Goal: Task Accomplishment & Management: Complete application form

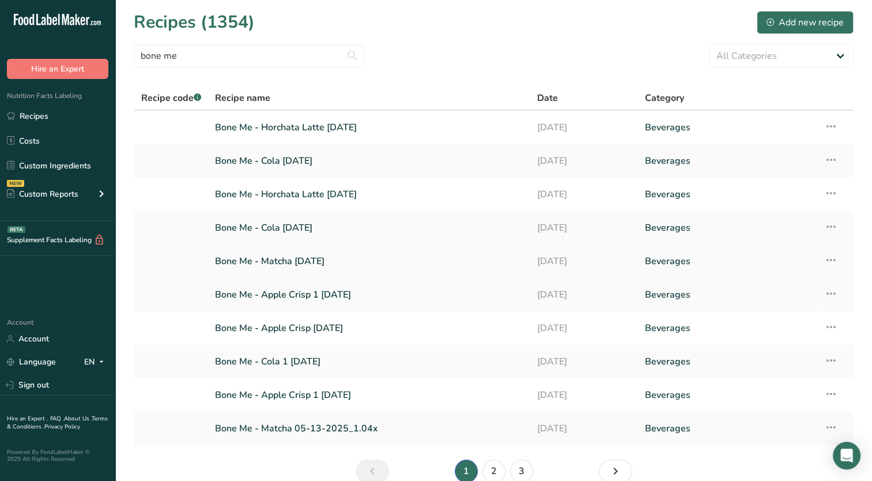
click at [832, 256] on icon at bounding box center [831, 260] width 14 height 21
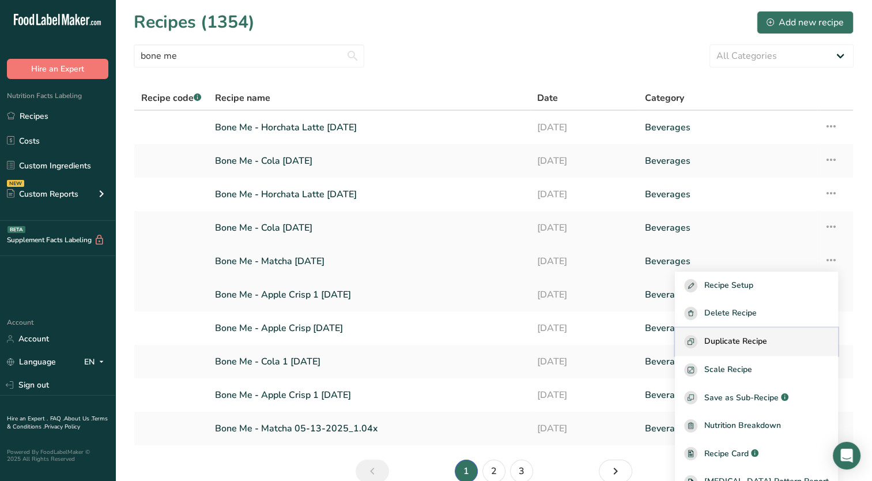
click at [742, 338] on span "Duplicate Recipe" at bounding box center [735, 341] width 63 height 13
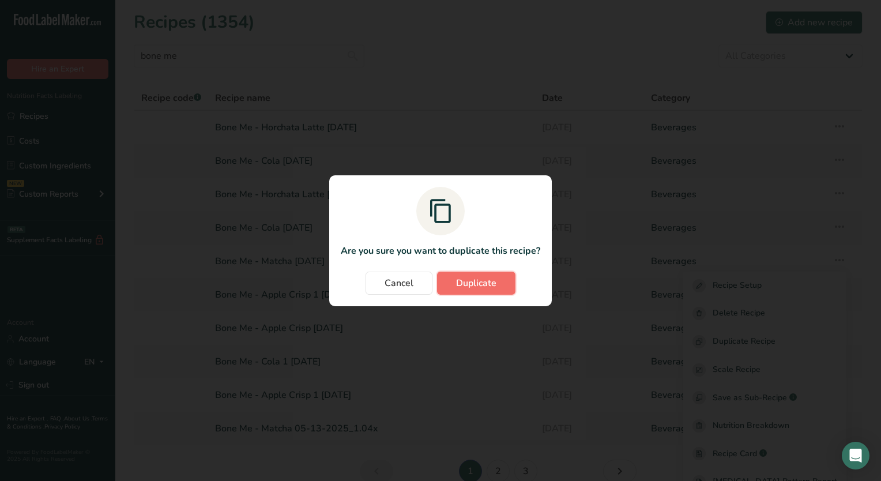
click at [447, 278] on button "Duplicate" at bounding box center [476, 282] width 78 height 23
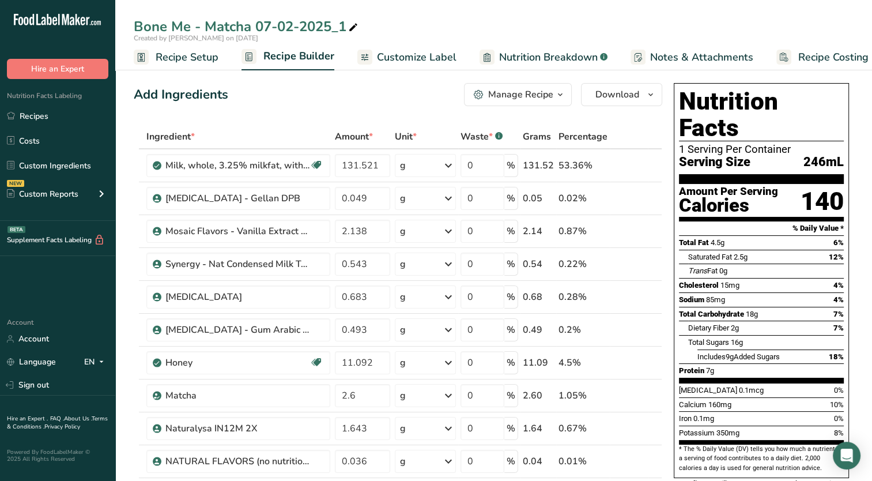
click at [350, 29] on icon at bounding box center [353, 28] width 10 height 16
click at [254, 27] on input "Bone Me - Matcha [DATE]" at bounding box center [494, 26] width 720 height 21
type input "Bone Me - Matcha Latte 3 [DATE]"
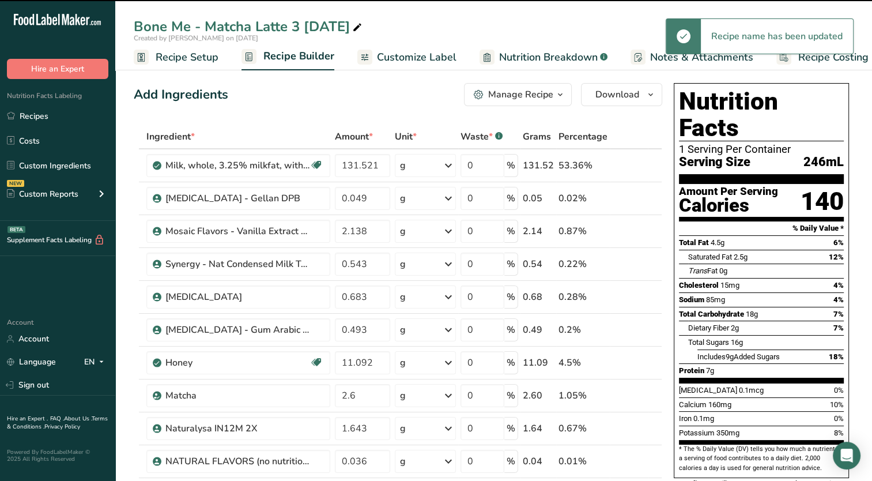
click at [200, 64] on span "Recipe Setup" at bounding box center [187, 58] width 63 height 16
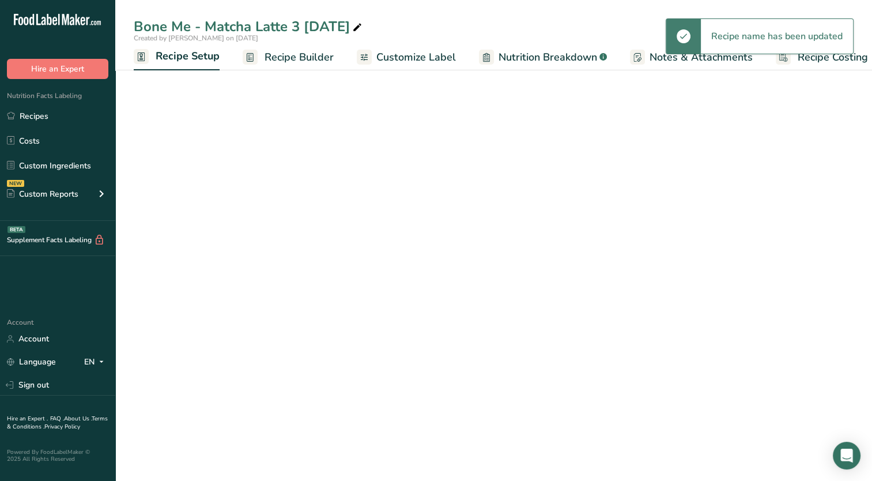
scroll to position [0, 4]
select select "22"
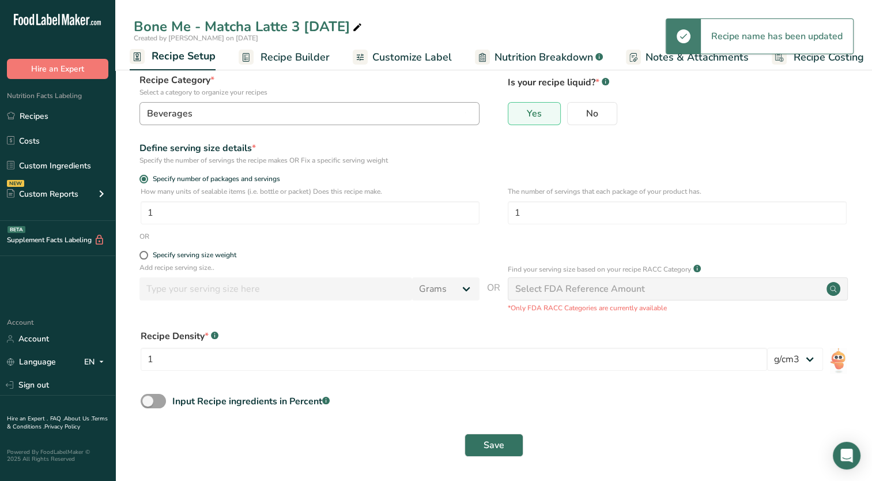
scroll to position [69, 0]
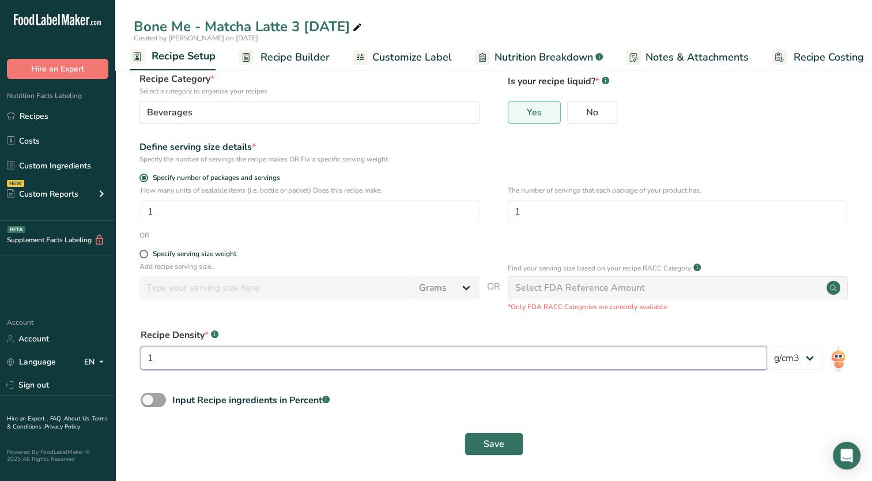
click at [226, 362] on input "1" at bounding box center [454, 357] width 626 height 23
type input "1.04"
click at [148, 402] on span at bounding box center [153, 399] width 25 height 14
click at [148, 402] on input "Input Recipe ingredients in Percent .a-a{fill:#347362;}.b-a{fill:#fff;}" at bounding box center [144, 399] width 7 height 7
checkbox input "true"
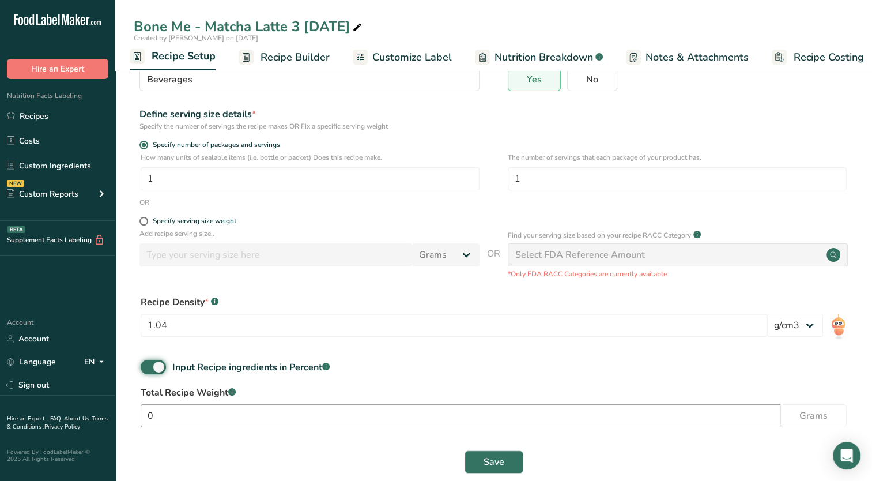
scroll to position [119, 0]
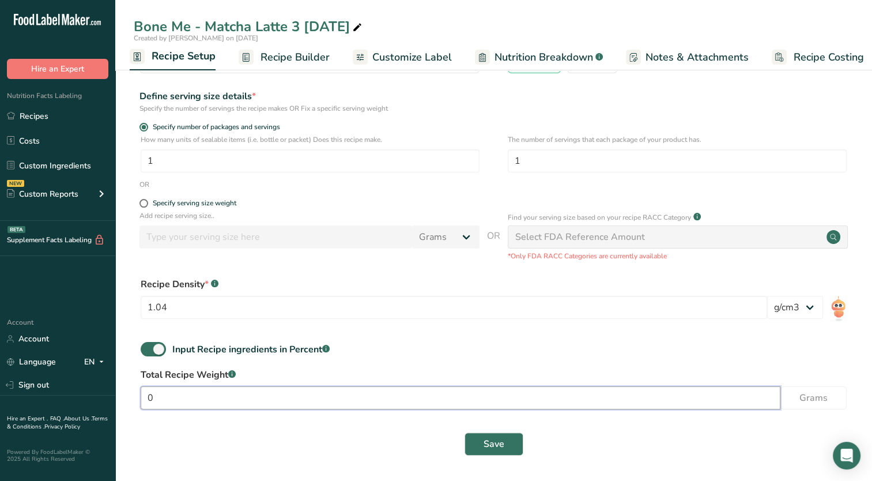
click at [197, 399] on input "0" at bounding box center [461, 397] width 640 height 23
click at [311, 403] on input "0" at bounding box center [461, 397] width 640 height 23
type input "369.2"
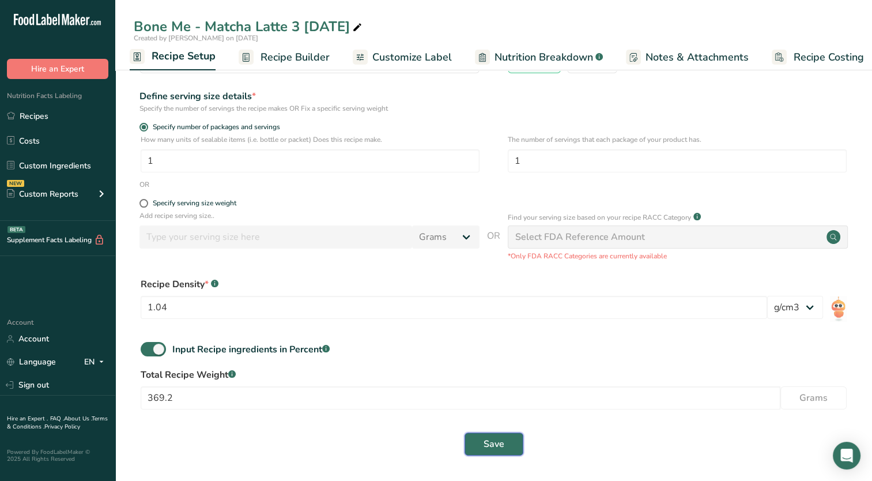
click at [486, 444] on span "Save" at bounding box center [493, 444] width 21 height 14
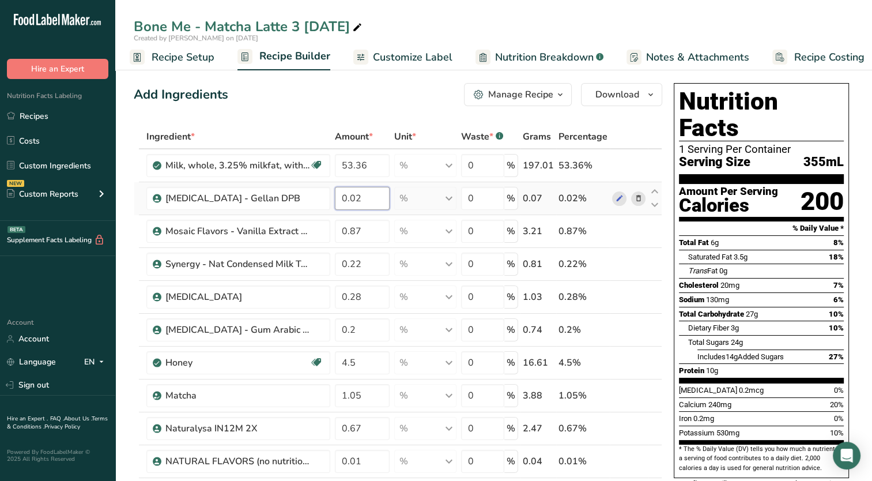
drag, startPoint x: 354, startPoint y: 199, endPoint x: 365, endPoint y: 199, distance: 11.0
click at [365, 199] on input "0.02" at bounding box center [362, 198] width 55 height 23
type input "0.018"
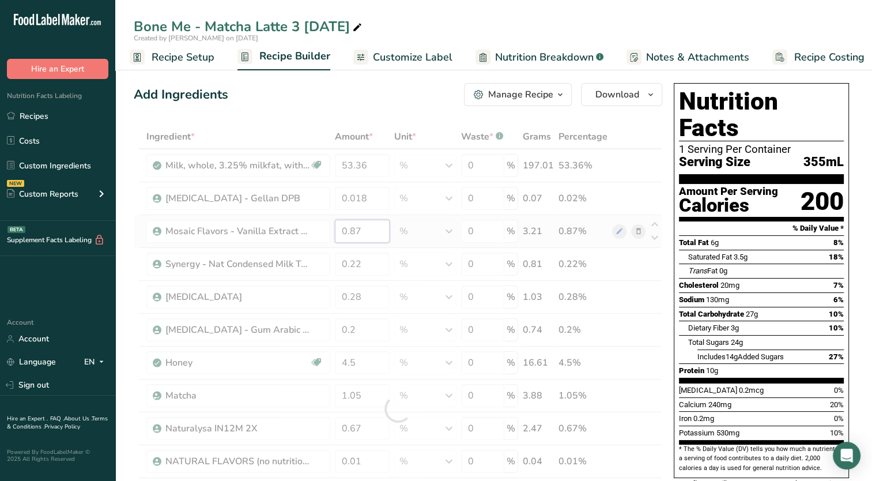
click at [362, 231] on div "Ingredient * Amount * Unit * Waste * .a-a{fill:#347362;}.b-a{fill:#fff;} Grams …" at bounding box center [398, 408] width 528 height 568
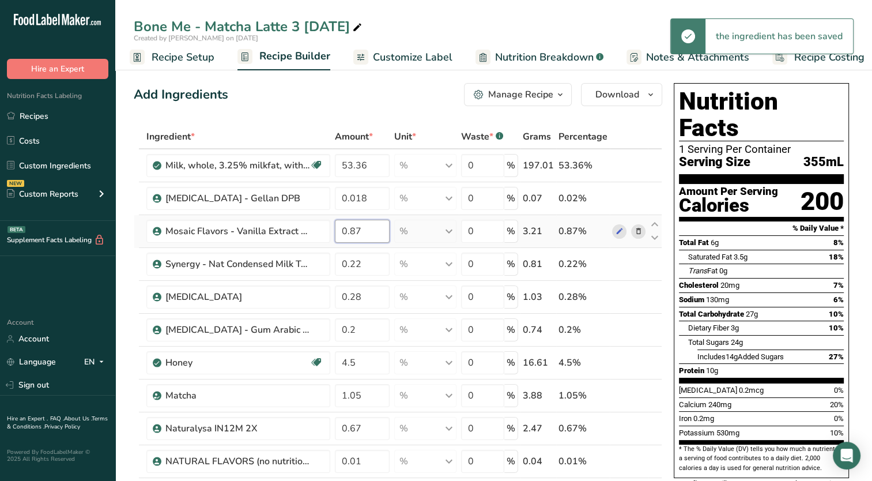
click at [356, 230] on input "0.87" at bounding box center [362, 231] width 55 height 23
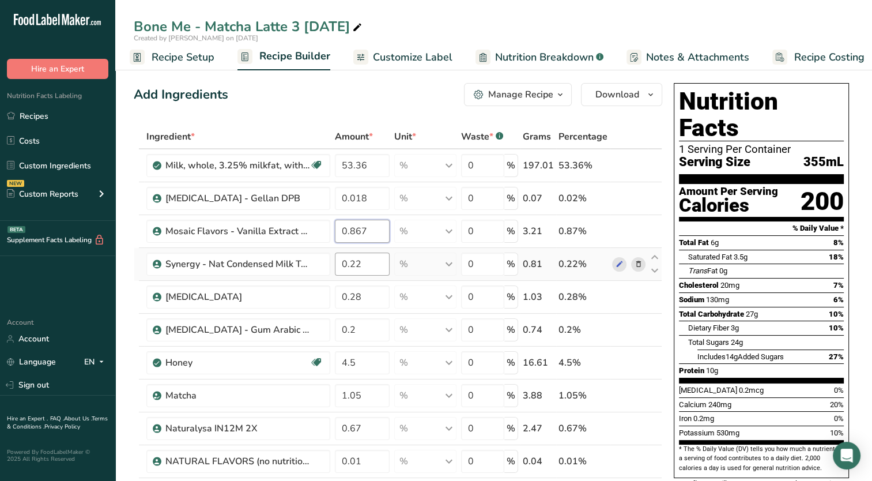
type input "0.867"
click at [375, 265] on div "Ingredient * Amount * Unit * Waste * .a-a{fill:#347362;}.b-a{fill:#fff;} Grams …" at bounding box center [398, 408] width 528 height 568
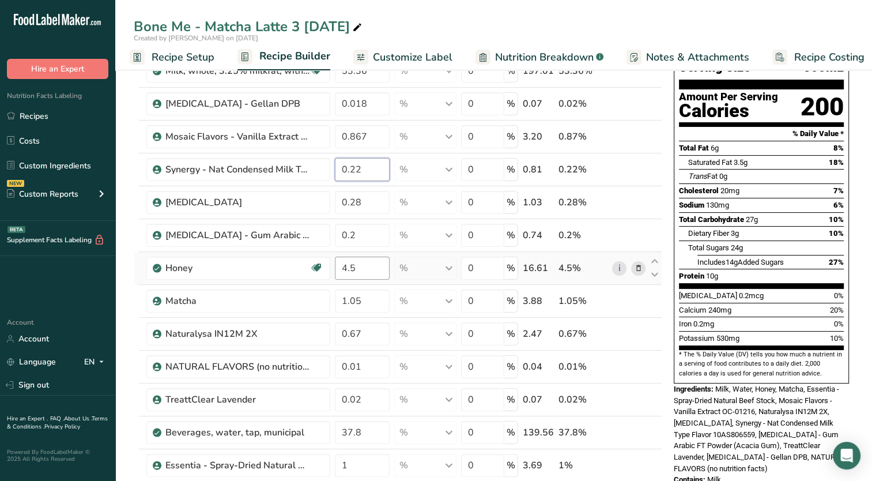
scroll to position [115, 0]
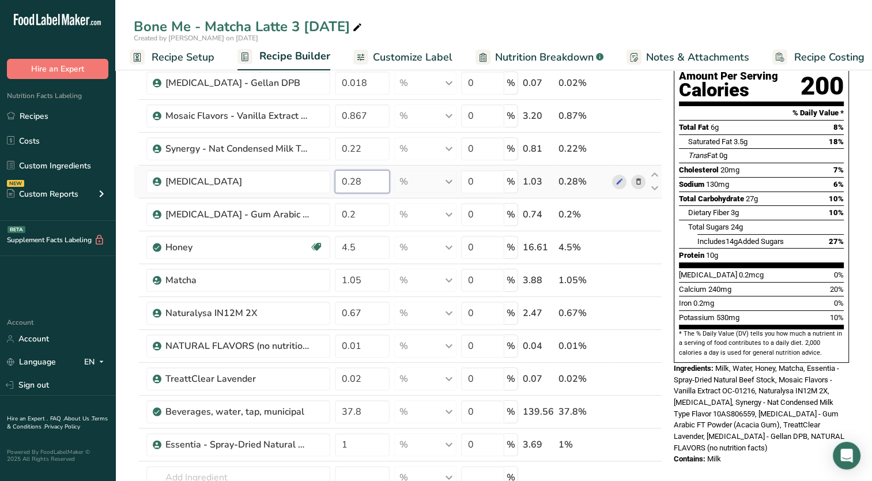
click at [360, 188] on div "Ingredient * Amount * Unit * Waste * .a-a{fill:#347362;}.b-a{fill:#fff;} Grams …" at bounding box center [398, 293] width 528 height 568
drag, startPoint x: 356, startPoint y: 181, endPoint x: 365, endPoint y: 184, distance: 10.2
click at [365, 184] on input "0.28" at bounding box center [362, 181] width 55 height 23
type input "0.277"
click at [360, 216] on div "Ingredient * Amount * Unit * Waste * .a-a{fill:#347362;}.b-a{fill:#fff;} Grams …" at bounding box center [398, 293] width 528 height 568
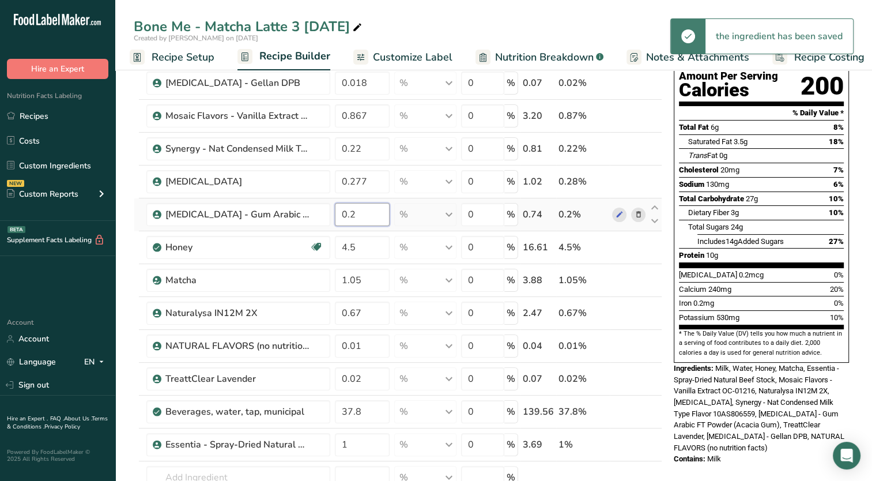
drag, startPoint x: 350, startPoint y: 211, endPoint x: 360, endPoint y: 213, distance: 9.4
click at [360, 213] on input "0.2" at bounding box center [362, 214] width 55 height 23
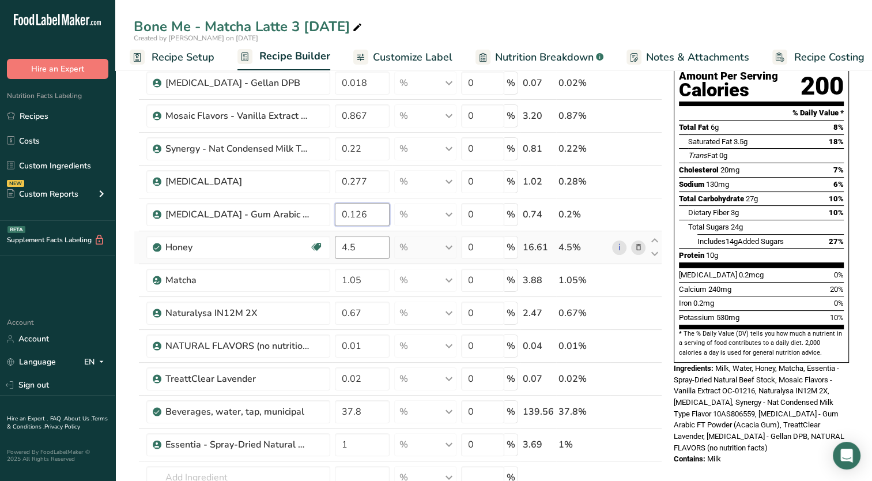
type input "0.126"
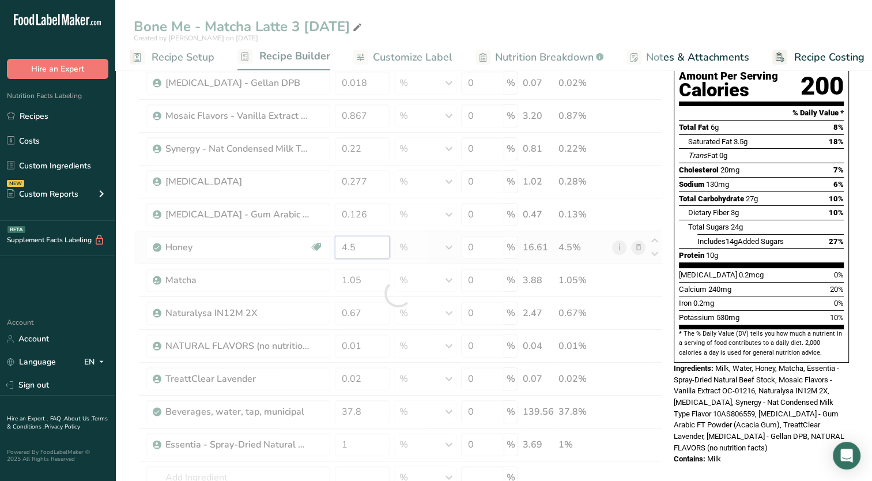
click at [357, 241] on div "Ingredient * Amount * Unit * Waste * .a-a{fill:#347362;}.b-a{fill:#fff;} Grams …" at bounding box center [398, 293] width 528 height 568
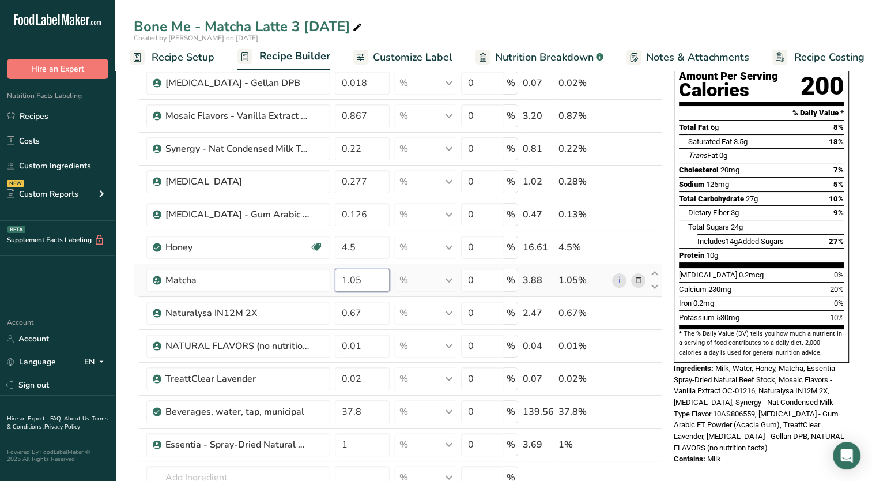
click at [368, 280] on div "Ingredient * Amount * Unit * Waste * .a-a{fill:#347362;}.b-a{fill:#fff;} Grams …" at bounding box center [398, 293] width 528 height 568
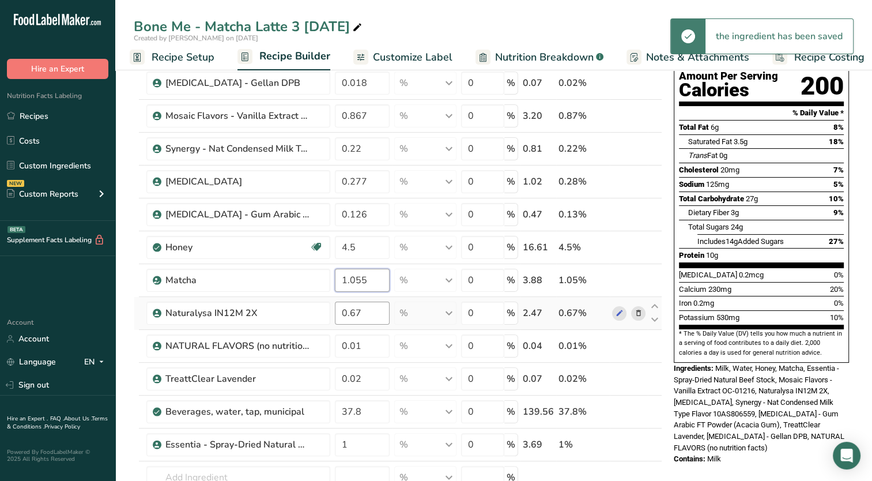
type input "1.055"
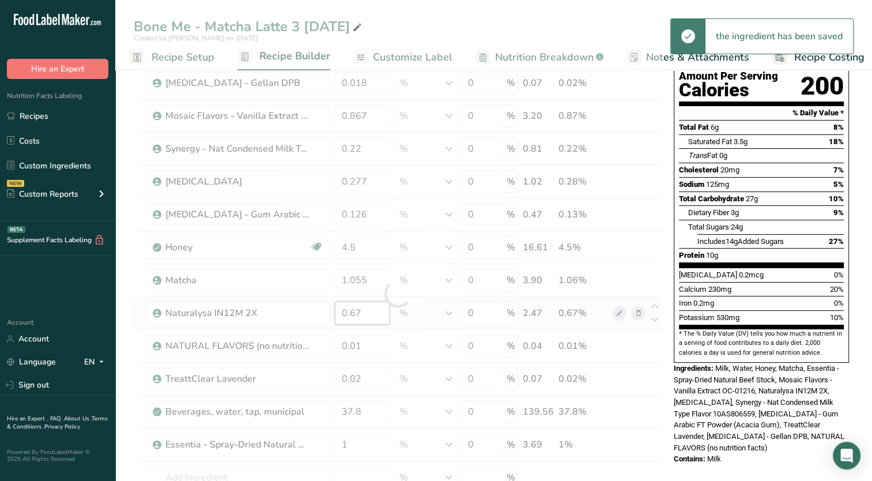
click at [365, 309] on div "Ingredient * Amount * Unit * Waste * .a-a{fill:#347362;}.b-a{fill:#fff;} Grams …" at bounding box center [398, 293] width 528 height 568
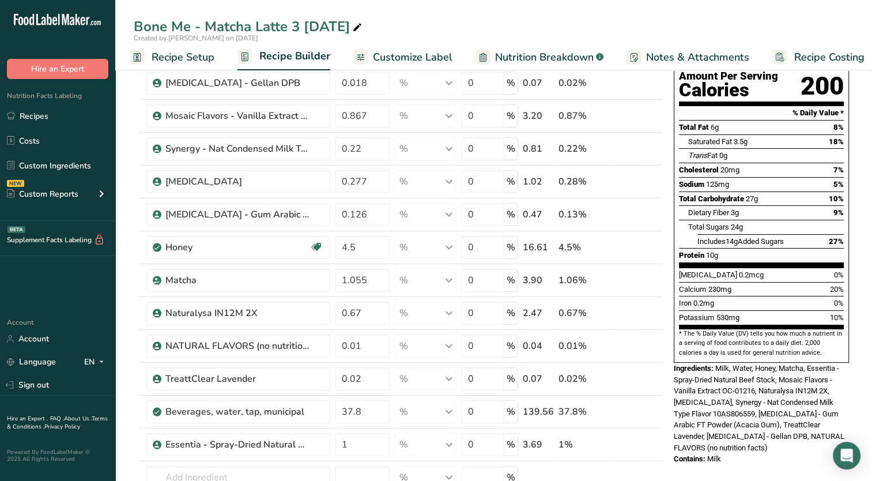
click at [653, 434] on icon at bounding box center [655, 437] width 14 height 9
type input "1"
type input "37.8"
click at [653, 401] on icon at bounding box center [655, 405] width 14 height 9
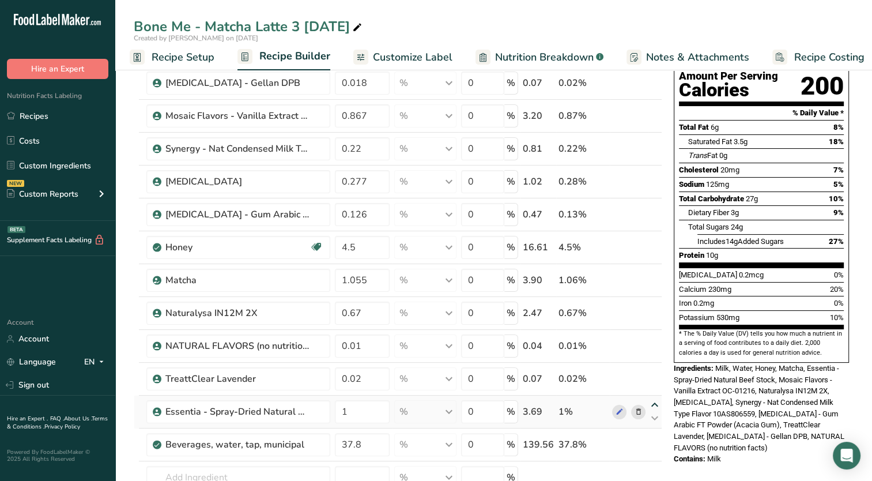
type input "1"
type input "0.02"
click at [653, 401] on icon at bounding box center [655, 405] width 14 height 9
type input "0.02"
type input "1"
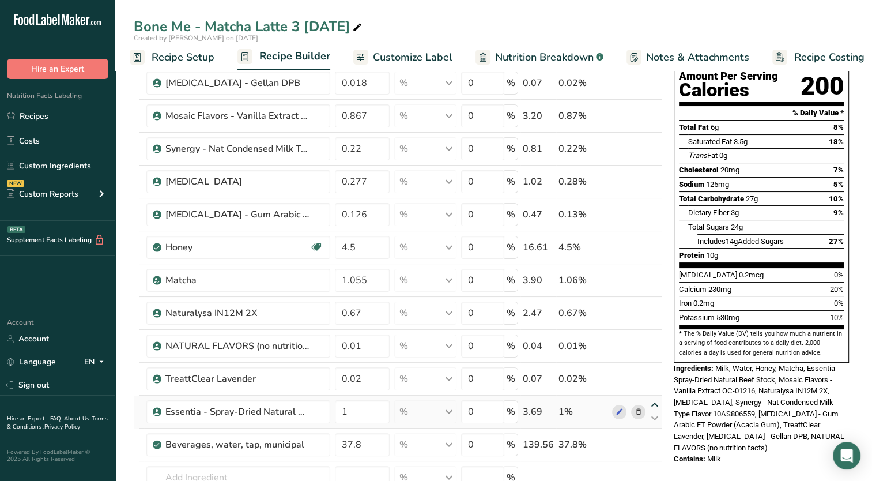
click at [651, 402] on icon at bounding box center [655, 405] width 14 height 9
type input "1"
type input "0.02"
click at [656, 372] on icon at bounding box center [655, 372] width 14 height 9
type input "1"
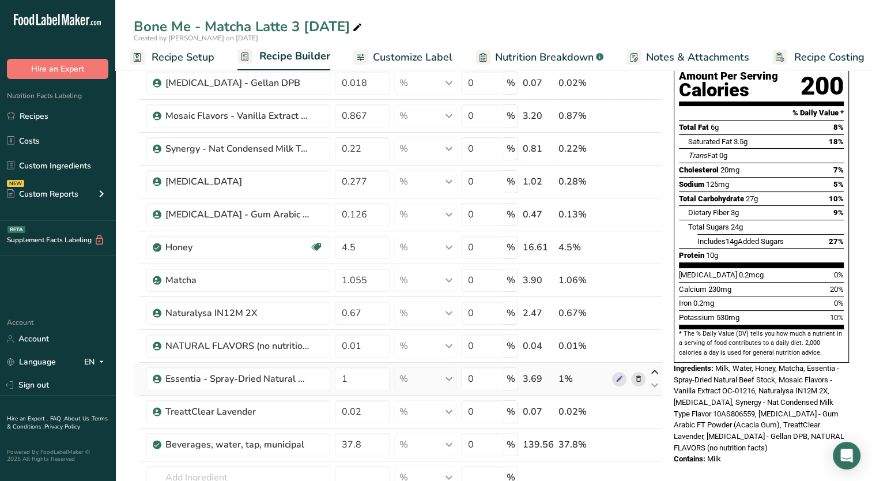
type input "0.01"
click at [653, 338] on icon at bounding box center [655, 339] width 14 height 9
type input "1"
type input "0.67"
drag, startPoint x: 358, startPoint y: 316, endPoint x: 338, endPoint y: 327, distance: 22.9
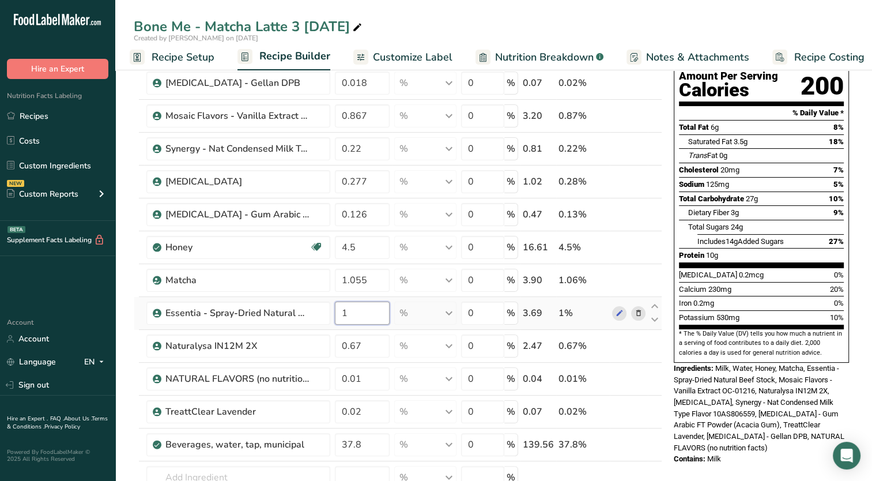
click at [338, 327] on td "1" at bounding box center [362, 313] width 59 height 33
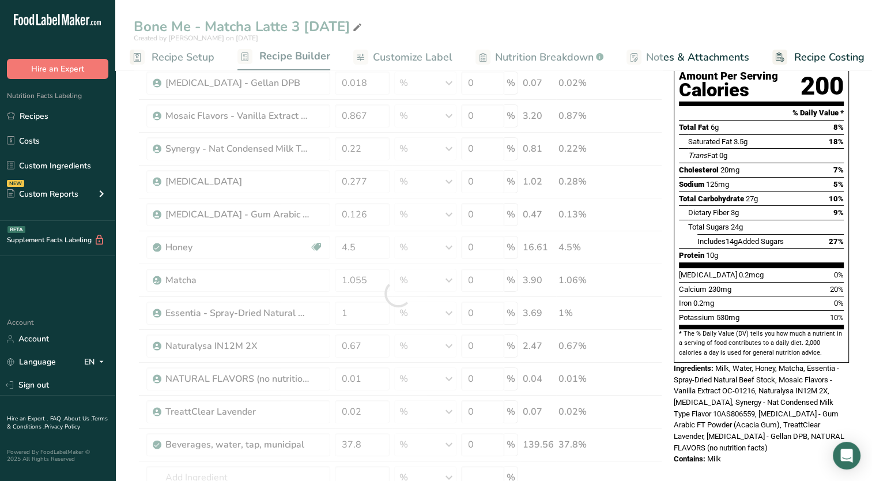
click at [702, 329] on section "* The % Daily Value (DV) tells you how much a nutrient in a serving of food con…" at bounding box center [761, 343] width 165 height 28
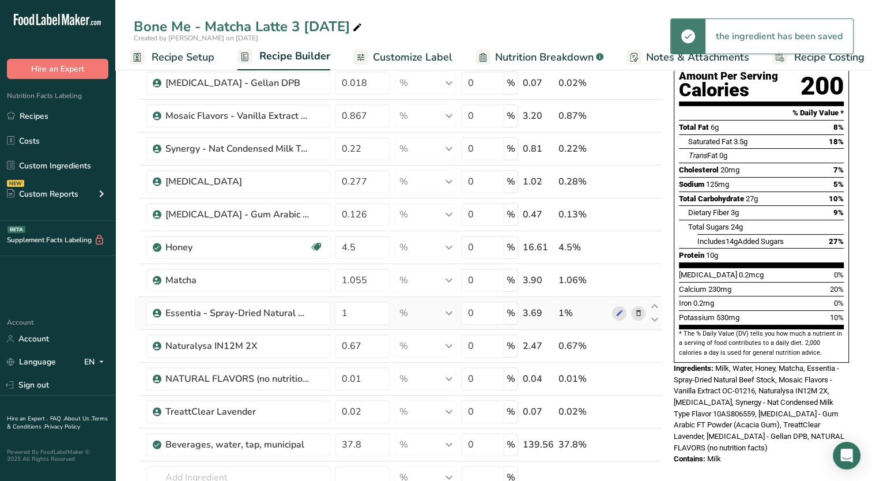
click at [634, 311] on icon at bounding box center [638, 313] width 8 height 12
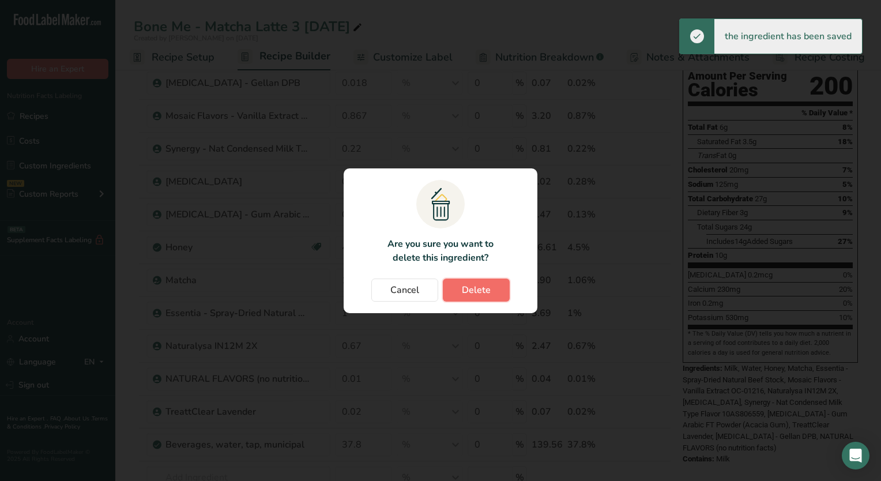
click at [468, 280] on button "Delete" at bounding box center [476, 289] width 67 height 23
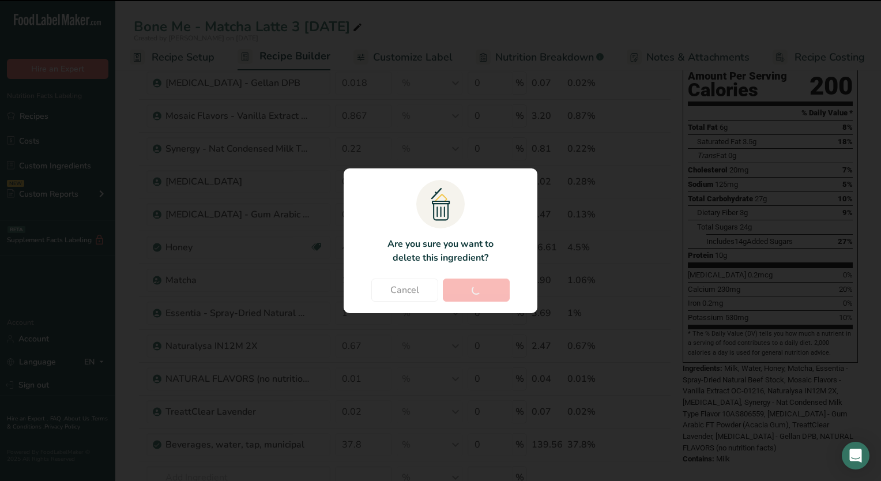
type input "0.67"
type input "0.01"
type input "0.02"
type input "37.8"
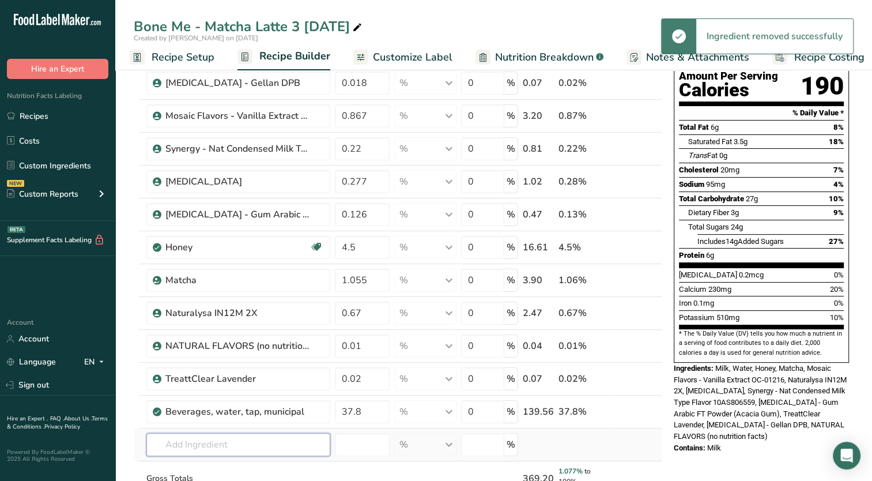
click at [226, 444] on input "text" at bounding box center [238, 444] width 184 height 23
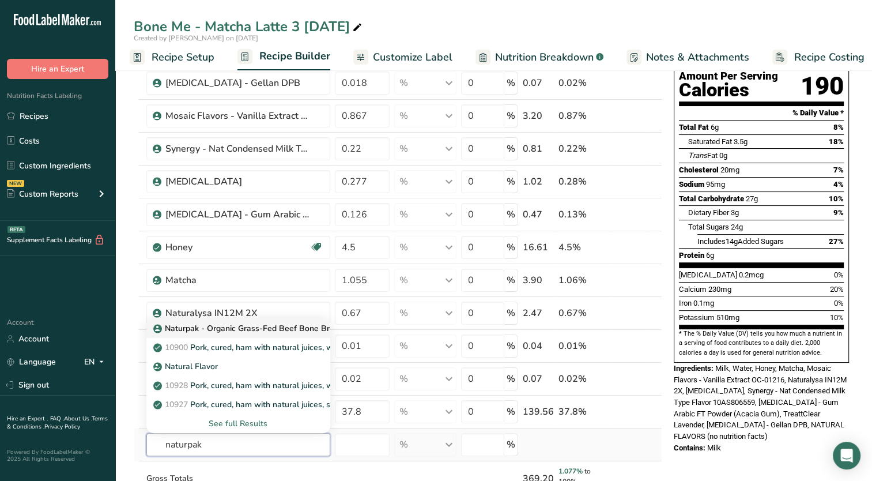
type input "naturpak"
click at [241, 327] on p "Naturpak - Organic Grass-Fed Beef Bone Broth Concentrate" at bounding box center [273, 328] width 234 height 12
type input "Naturpak - Organic Grass-Fed Beef Bone Broth Concentrate"
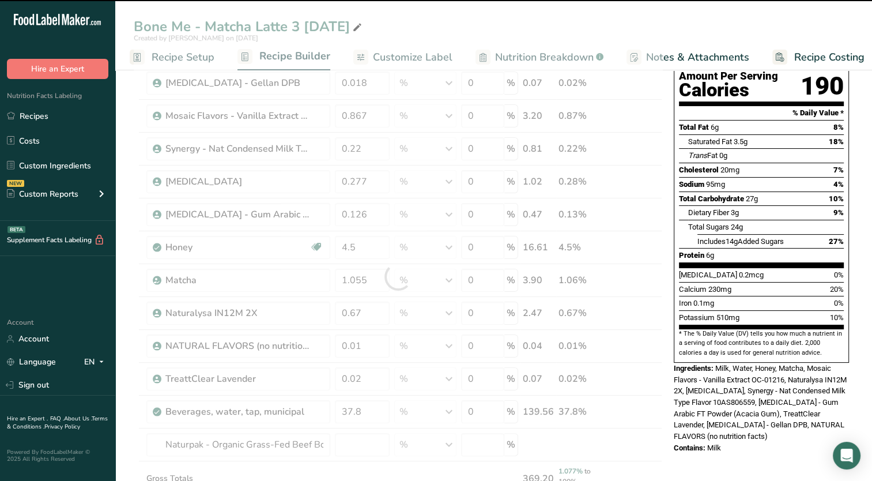
type input "0"
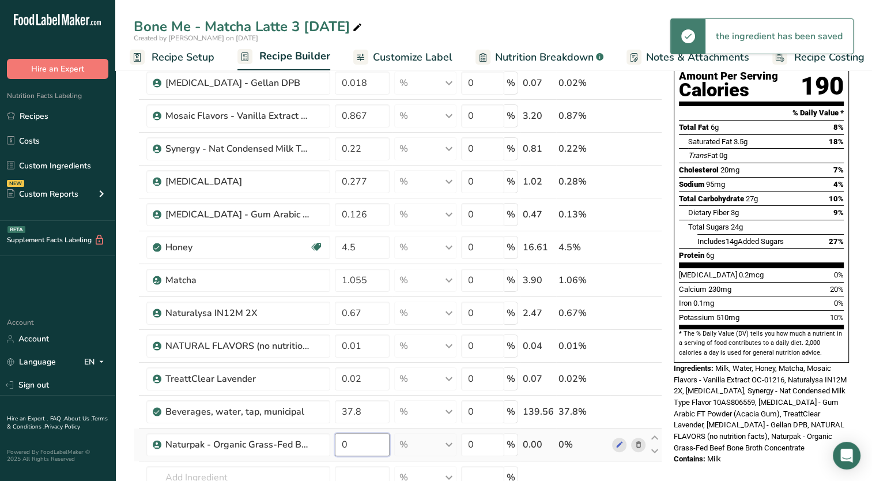
click at [353, 449] on input "0" at bounding box center [362, 444] width 55 height 23
type input "3.246"
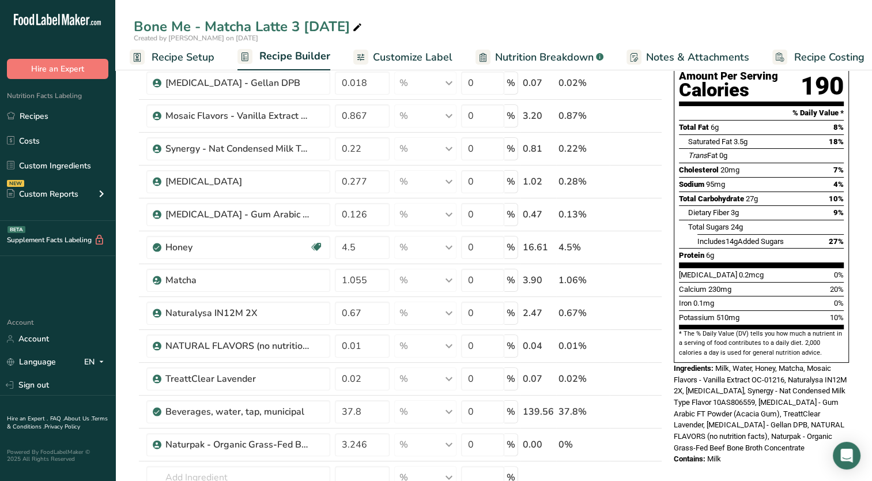
click at [749, 453] on div "Contains: Milk" at bounding box center [761, 459] width 175 height 12
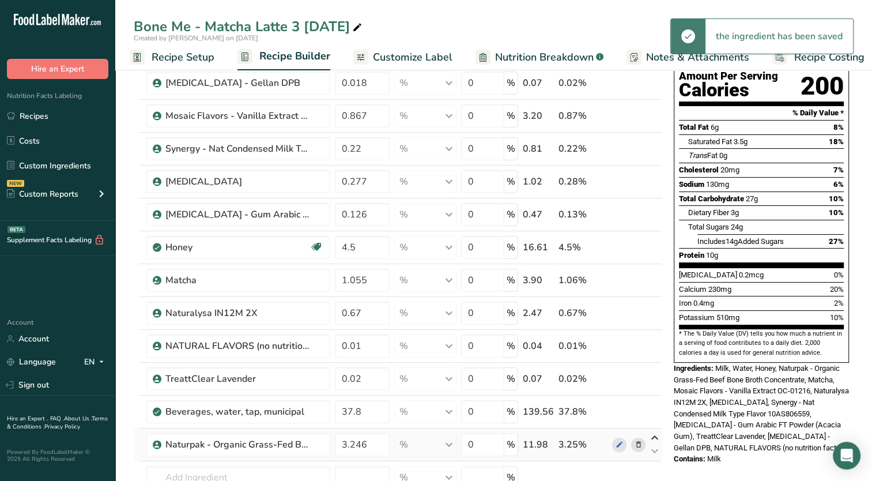
click at [656, 437] on icon at bounding box center [655, 437] width 14 height 9
type input "3.246"
type input "37.8"
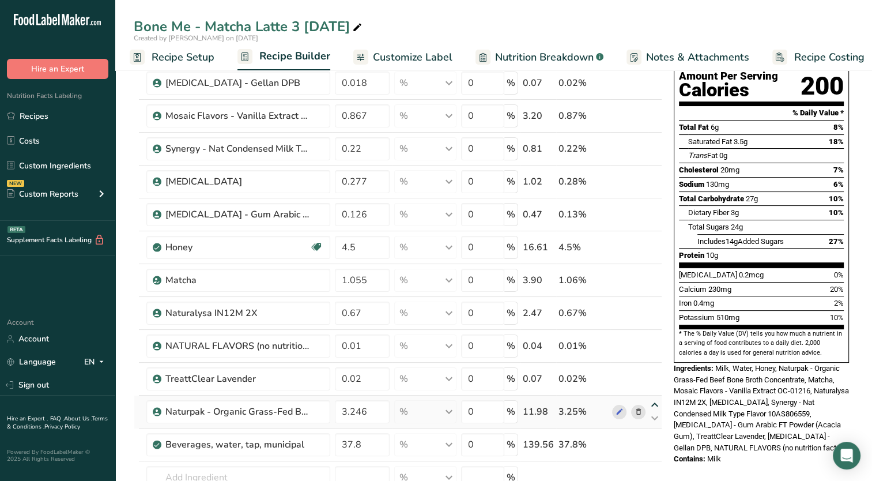
click at [655, 401] on icon at bounding box center [655, 405] width 14 height 9
type input "3.246"
type input "0.02"
click at [656, 369] on icon at bounding box center [655, 372] width 14 height 9
type input "3.246"
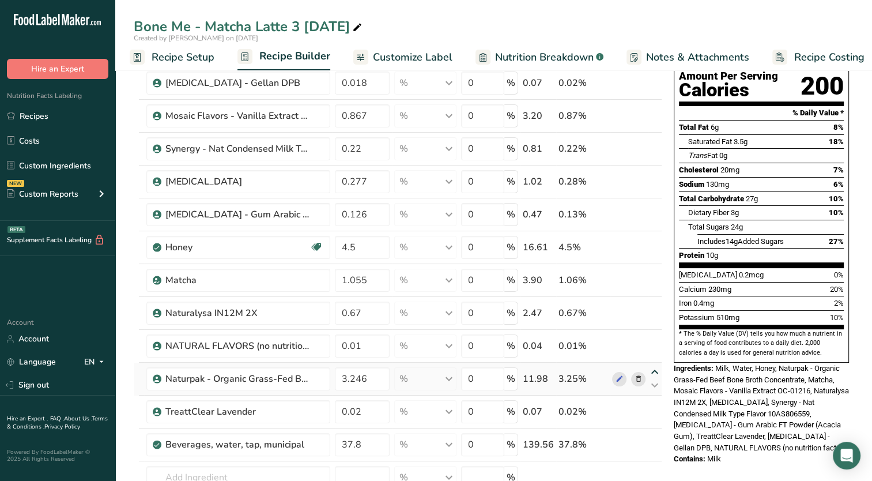
type input "0.01"
click at [653, 339] on icon at bounding box center [655, 339] width 14 height 9
type input "3.246"
drag, startPoint x: 351, startPoint y: 343, endPoint x: 367, endPoint y: 347, distance: 16.6
click at [367, 347] on input "0.67" at bounding box center [362, 345] width 55 height 23
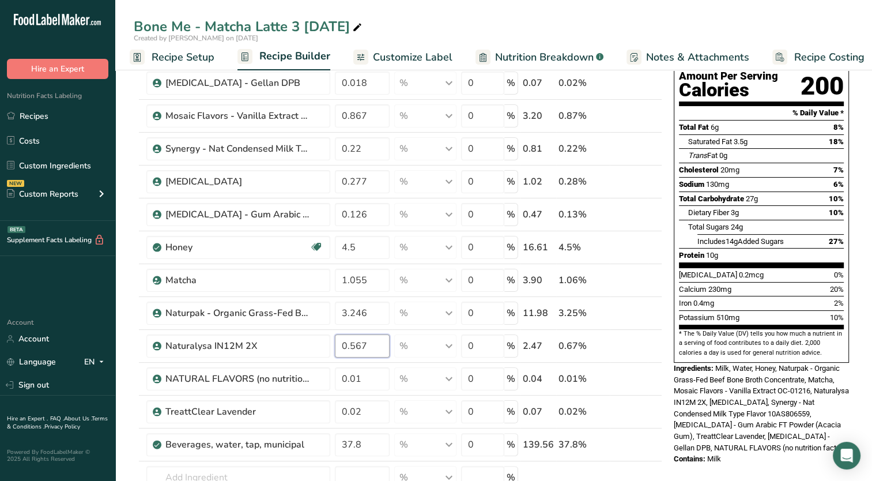
type input "0.567"
click at [756, 296] on section "[MEDICAL_DATA] 0.2mcg 0% Calcium 230mg 20% Iron 0.4mg 2% Potassium 510mg 10%" at bounding box center [761, 298] width 165 height 62
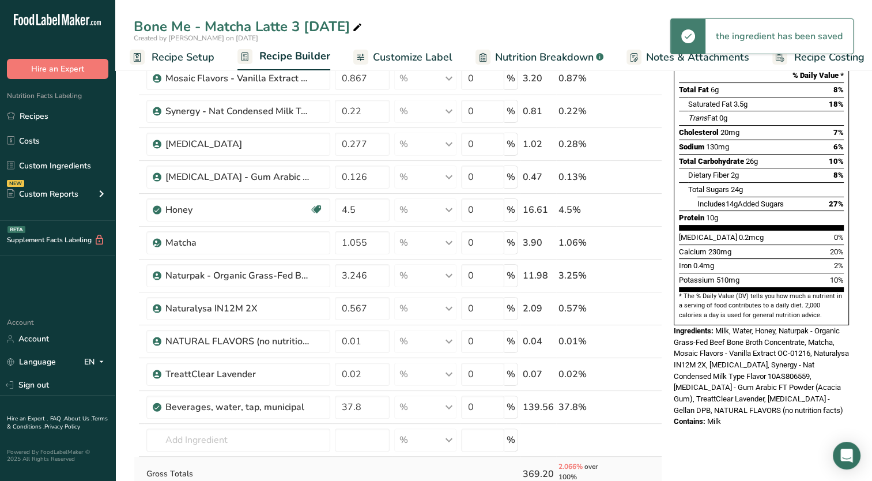
scroll to position [173, 0]
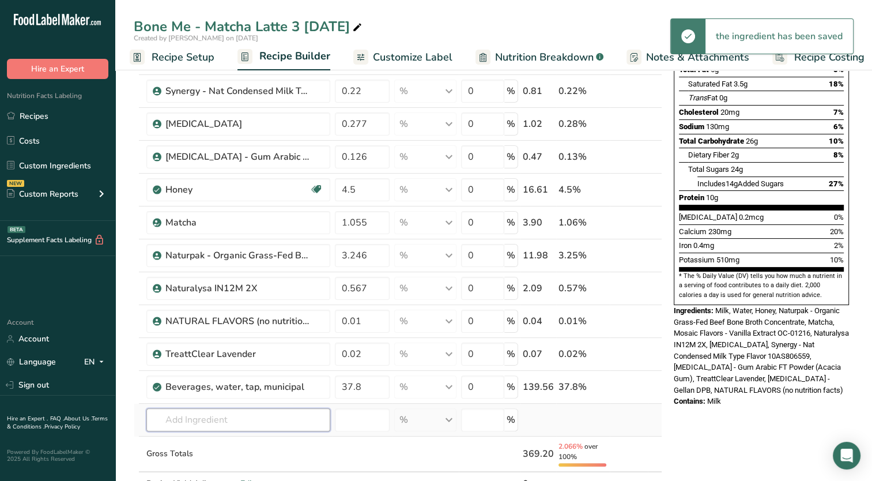
click at [224, 423] on input "text" at bounding box center [238, 419] width 184 height 23
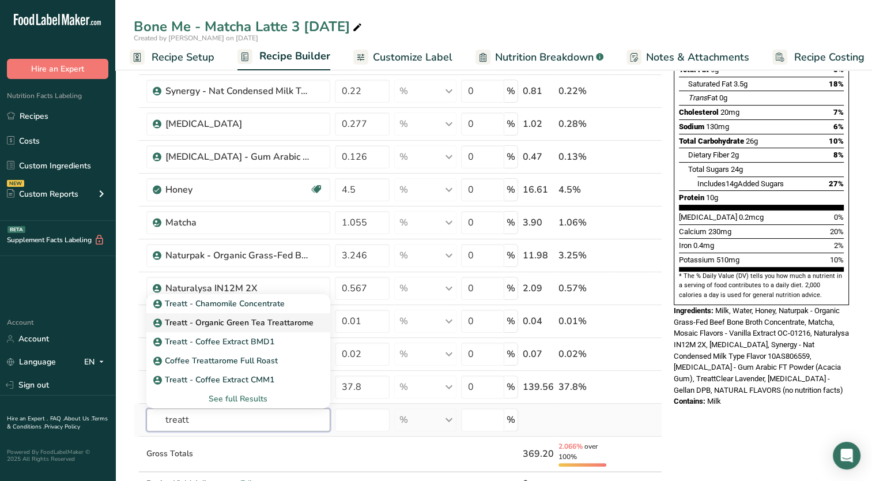
type input "treatt"
click at [255, 320] on p "Treatt - Organic Green Tea Treattarome" at bounding box center [235, 322] width 158 height 12
type input "Treatt - Organic Green Tea Treattarome"
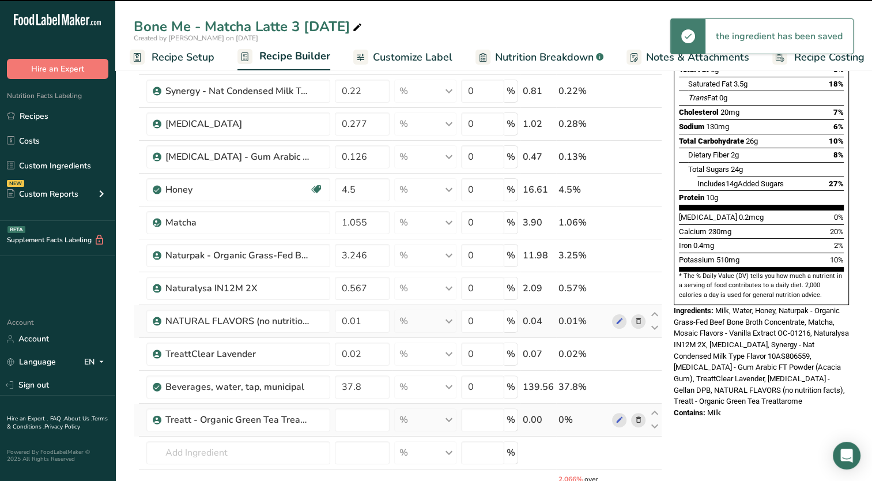
type input "0"
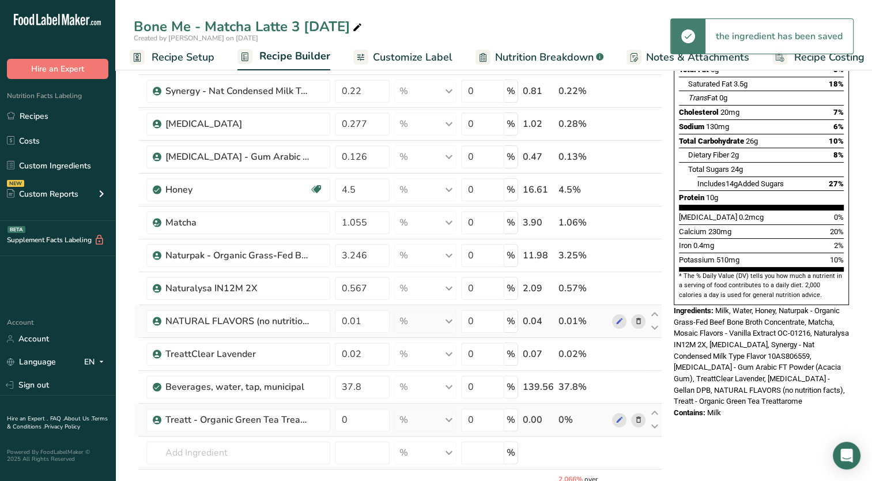
click at [640, 316] on icon at bounding box center [638, 321] width 8 height 12
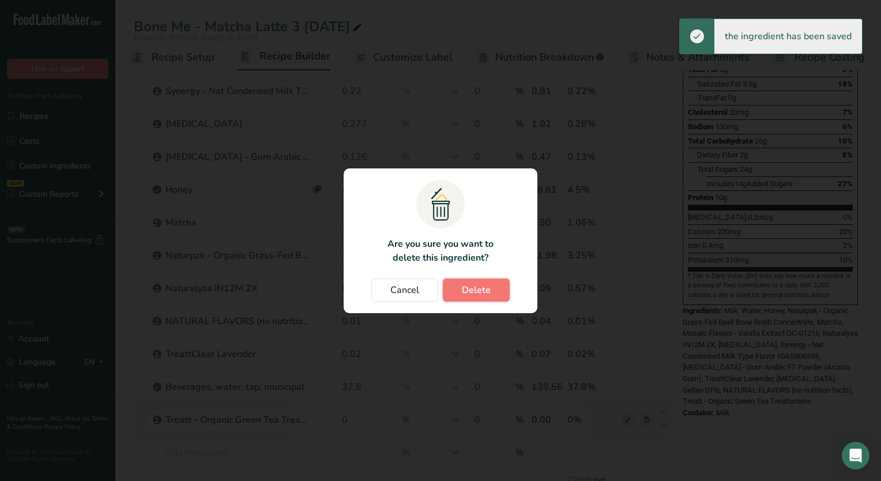
click at [477, 295] on span "Delete" at bounding box center [476, 290] width 29 height 14
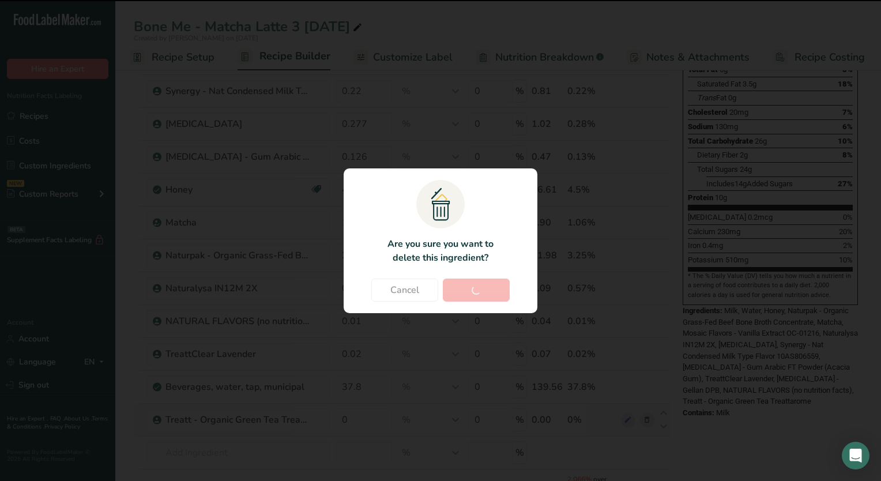
type input "0.02"
type input "37.8"
type input "0"
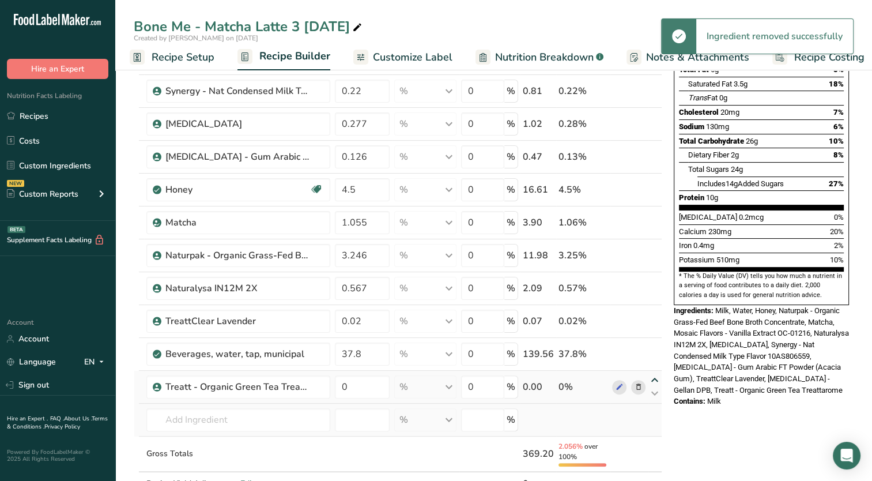
click at [651, 376] on icon at bounding box center [655, 380] width 14 height 9
type input "0"
type input "37.8"
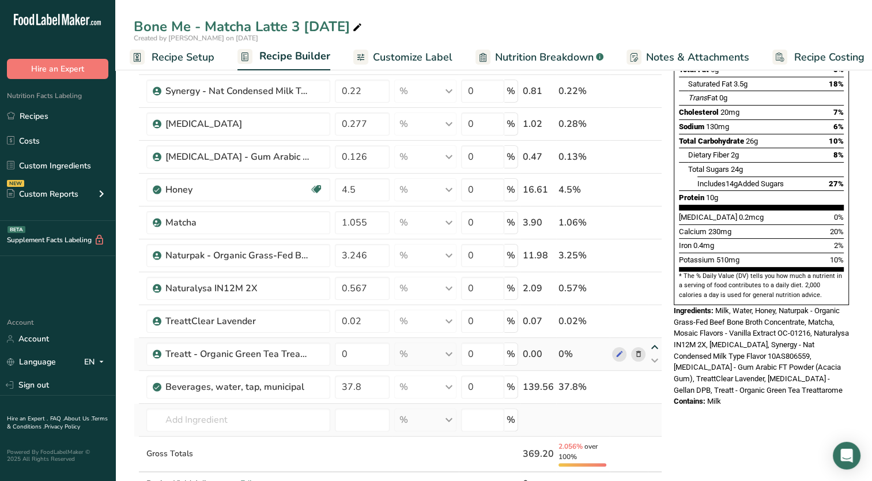
click at [655, 345] on icon at bounding box center [655, 347] width 14 height 9
type input "0"
type input "0.02"
click at [360, 322] on input "0" at bounding box center [362, 320] width 55 height 23
type input "0.015"
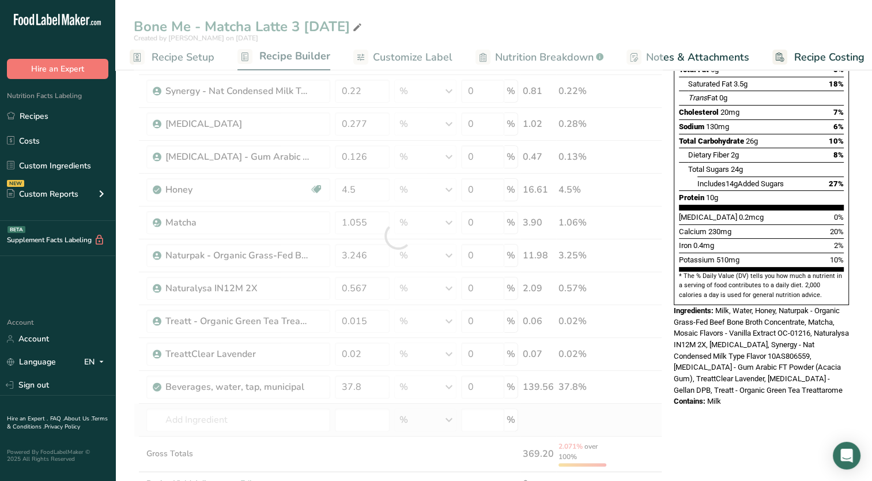
click at [735, 340] on span "Milk, Water, Honey, Naturpak - Organic Grass-Fed Beef Bone Broth Concentrate, M…" at bounding box center [761, 350] width 175 height 88
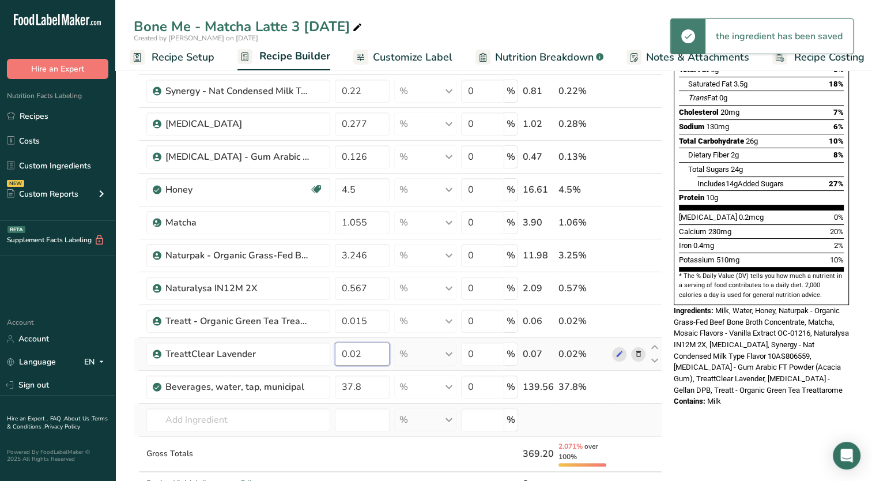
click at [376, 354] on input "0.02" at bounding box center [362, 353] width 55 height 23
type input "0.022"
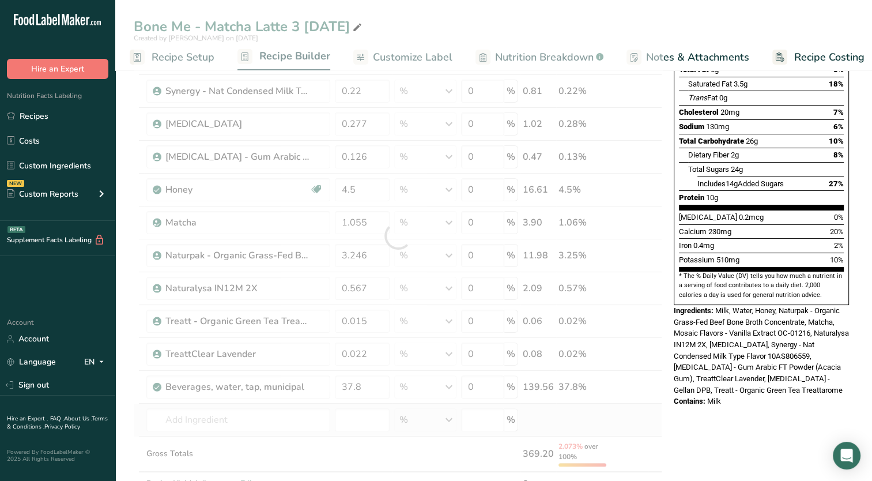
click at [708, 391] on div "Nutrition Facts 1 Serving Per Container Serving Size 362mL Amount Per Serving C…" at bounding box center [761, 434] width 184 height 1059
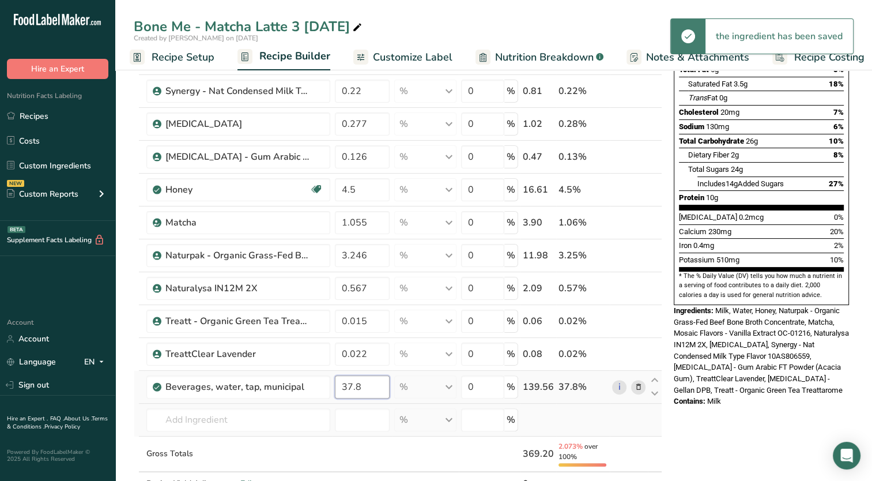
drag, startPoint x: 348, startPoint y: 384, endPoint x: 363, endPoint y: 384, distance: 15.0
click at [363, 384] on input "37.8" at bounding box center [362, 386] width 55 height 23
type input "35.728"
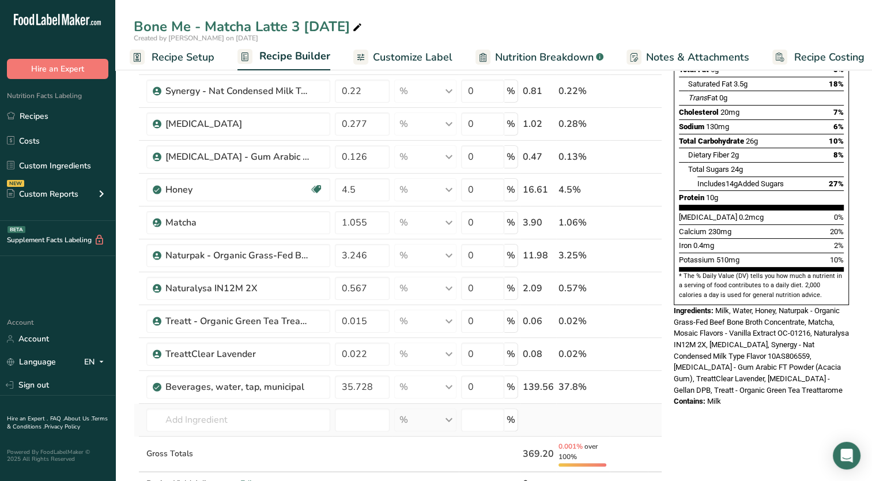
click at [760, 388] on div "Nutrition Facts 1 Serving Per Container Serving Size 362mL Amount Per Serving C…" at bounding box center [761, 161] width 184 height 513
click at [698, 396] on span "Contains:" at bounding box center [690, 400] width 32 height 9
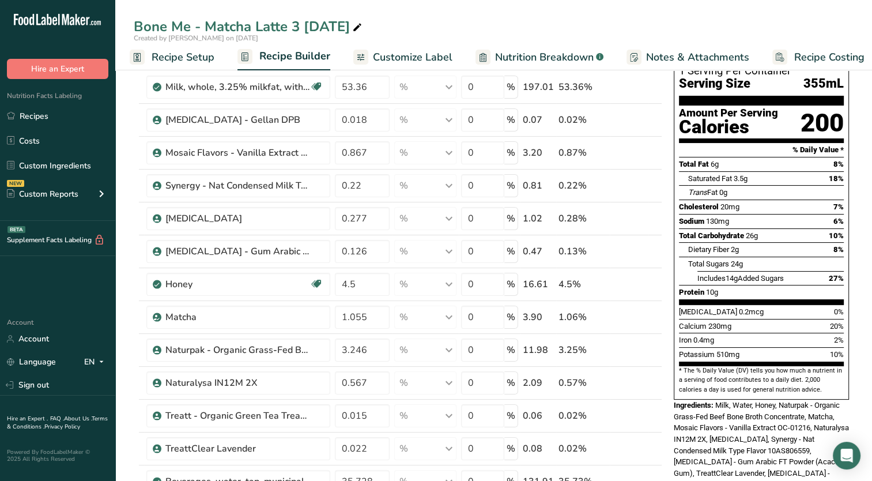
scroll to position [0, 0]
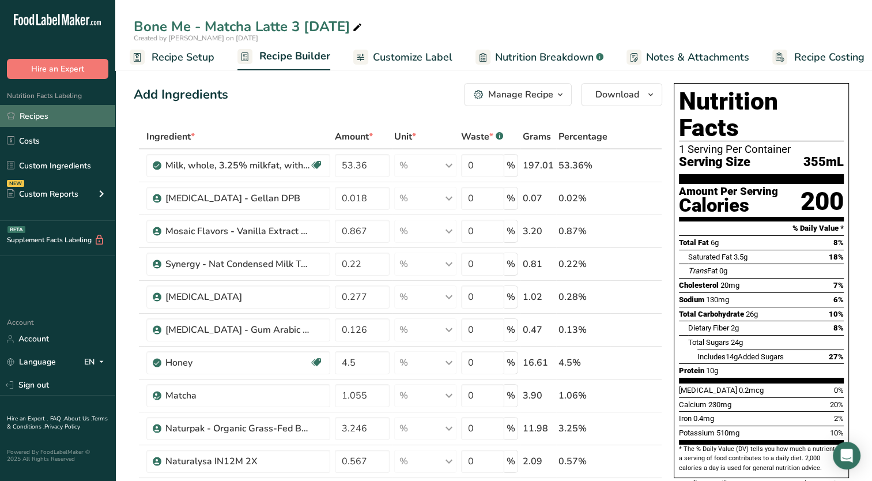
drag, startPoint x: 53, startPoint y: 116, endPoint x: 70, endPoint y: 110, distance: 17.9
click at [53, 116] on link "Recipes" at bounding box center [57, 116] width 115 height 22
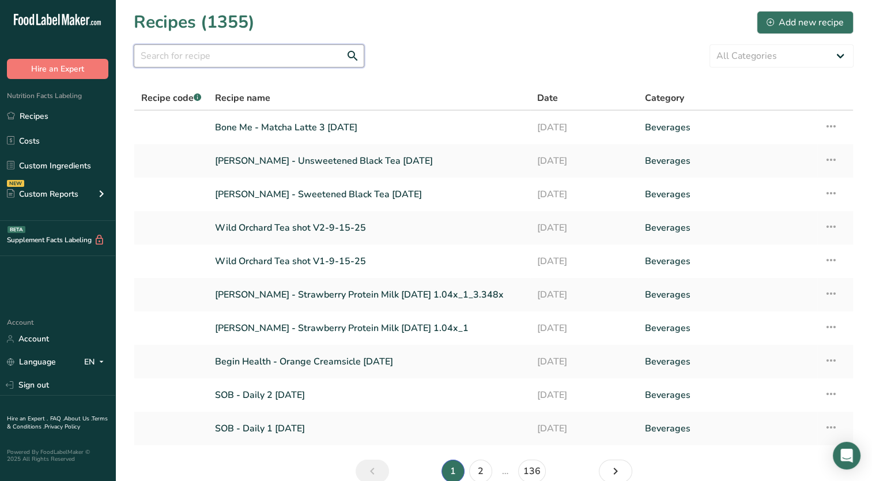
click at [295, 63] on input "text" at bounding box center [249, 55] width 231 height 23
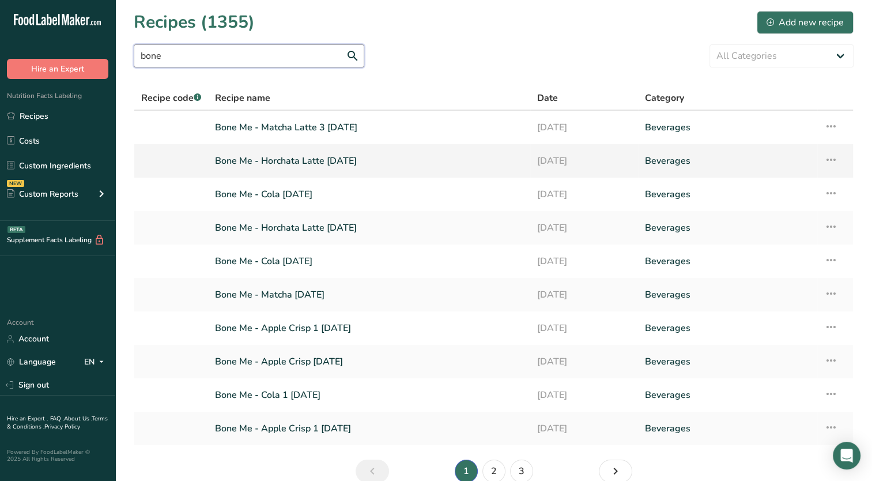
type input "bone"
click at [335, 160] on link "Bone Me - Horchata Latte [DATE]" at bounding box center [369, 161] width 308 height 24
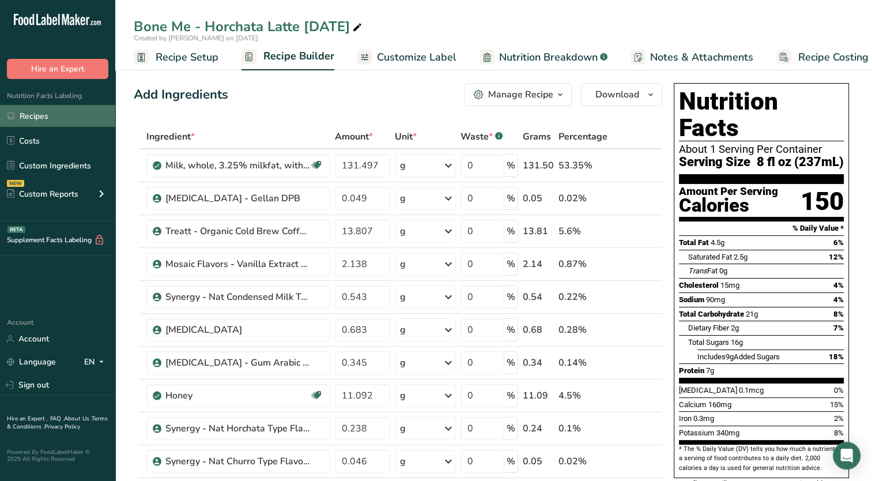
click at [76, 114] on link "Recipes" at bounding box center [57, 116] width 115 height 22
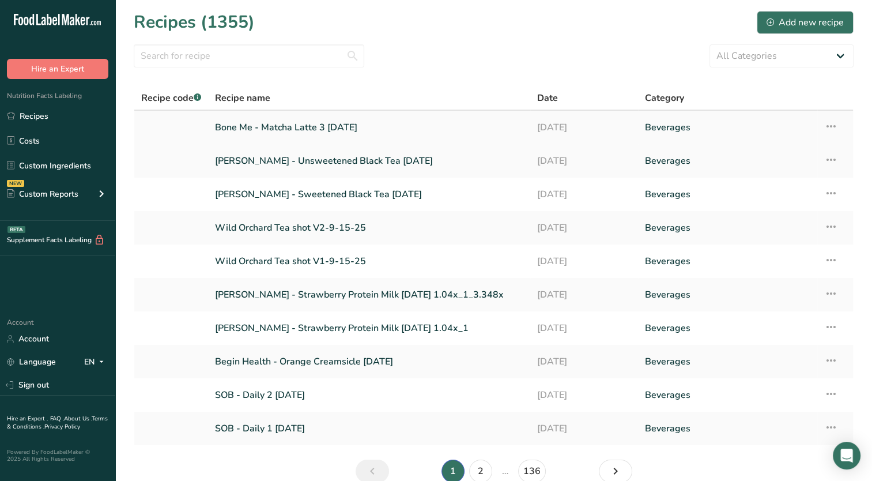
click at [299, 121] on link "Bone Me - Matcha Latte 3 [DATE]" at bounding box center [369, 127] width 308 height 24
